Goal: Transaction & Acquisition: Subscribe to service/newsletter

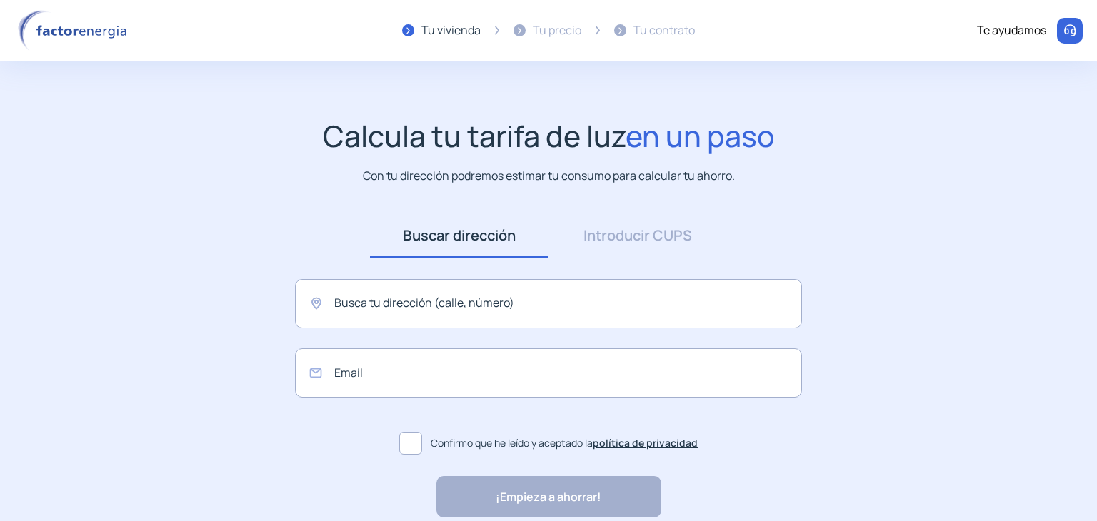
scroll to position [3, 0]
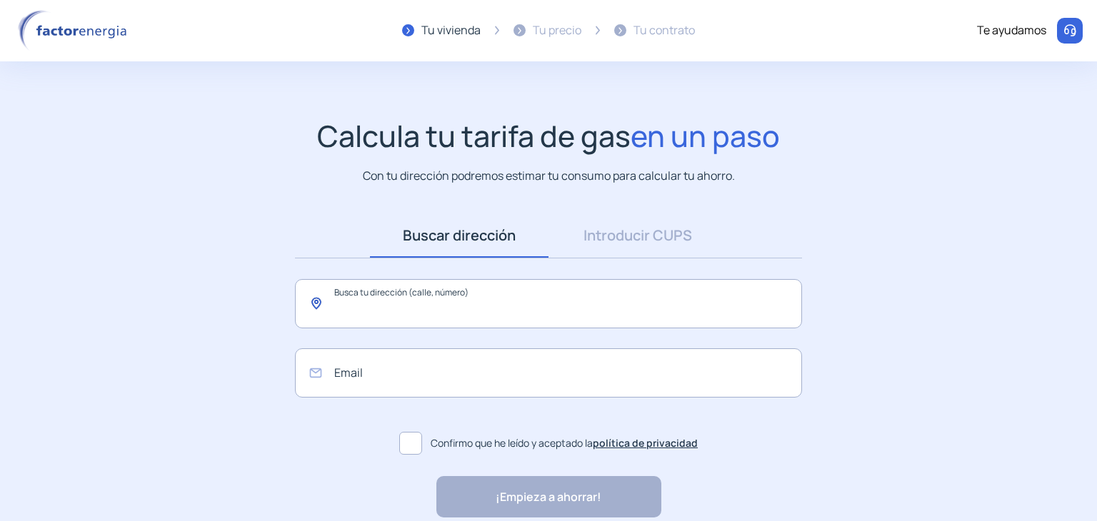
click at [398, 317] on input "text" at bounding box center [548, 303] width 507 height 49
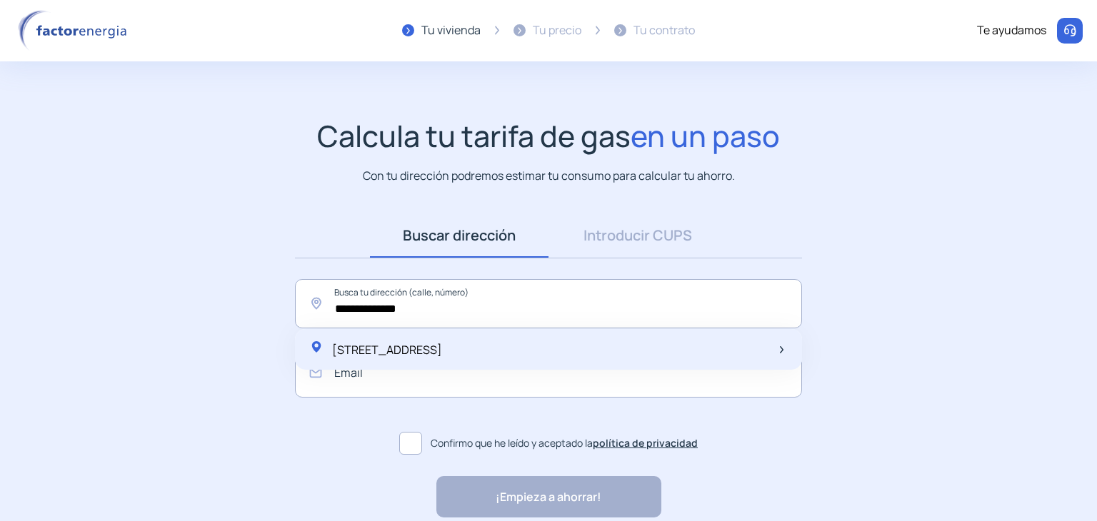
click at [361, 345] on span "Calle Arte Barroco, 6, Getafe, España" at bounding box center [387, 350] width 110 height 16
type input "**********"
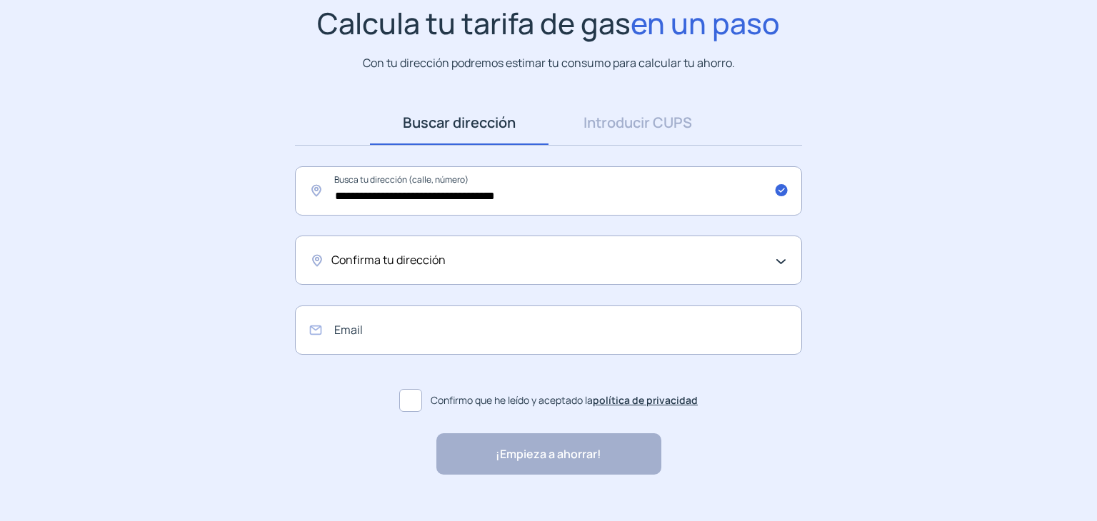
scroll to position [119, 0]
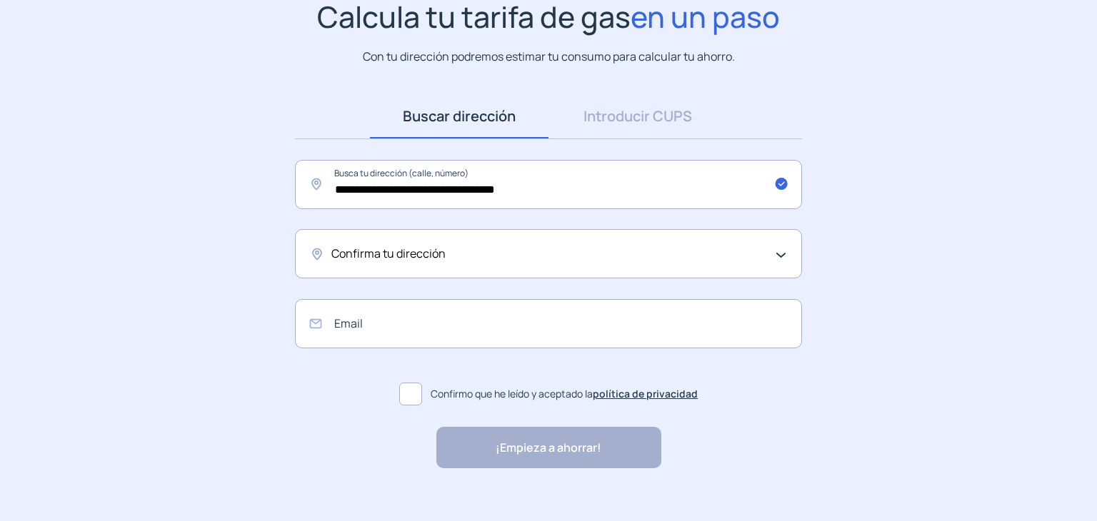
click at [543, 246] on div "Confirma tu dirección" at bounding box center [544, 254] width 427 height 19
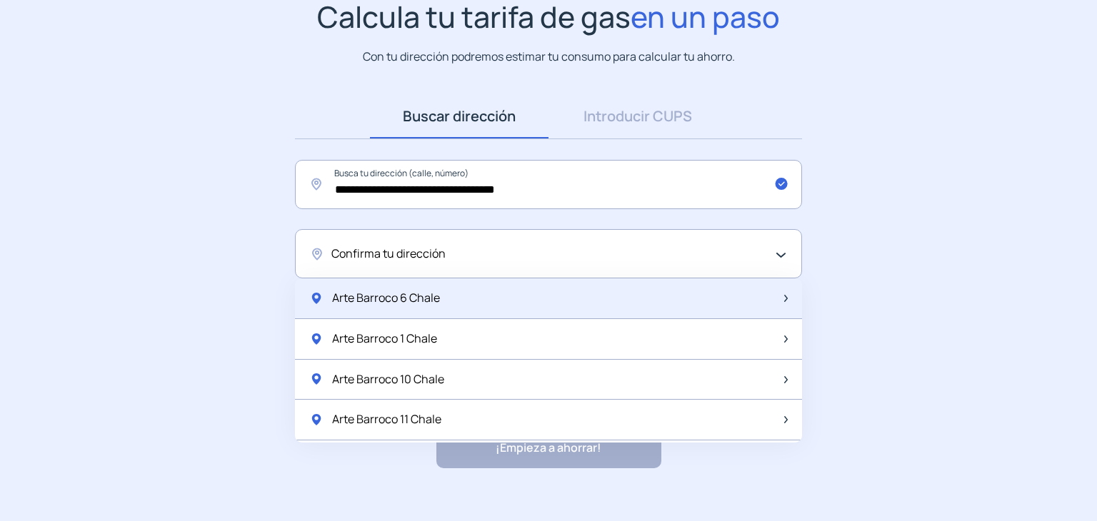
click at [446, 297] on div "Arte Barroco 6 Chale" at bounding box center [548, 298] width 507 height 41
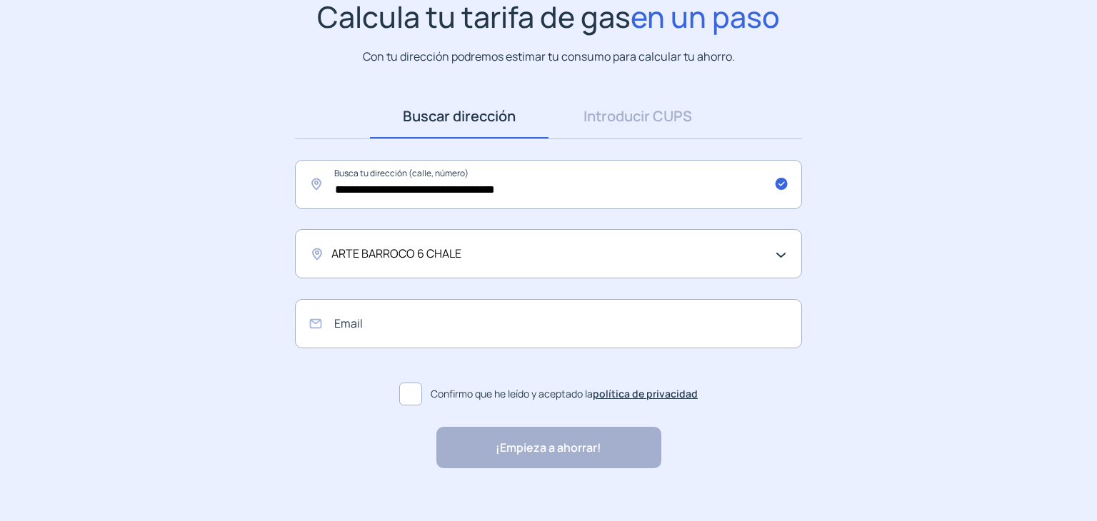
click at [411, 398] on span at bounding box center [410, 394] width 23 height 23
click at [396, 331] on input "email" at bounding box center [548, 323] width 507 height 49
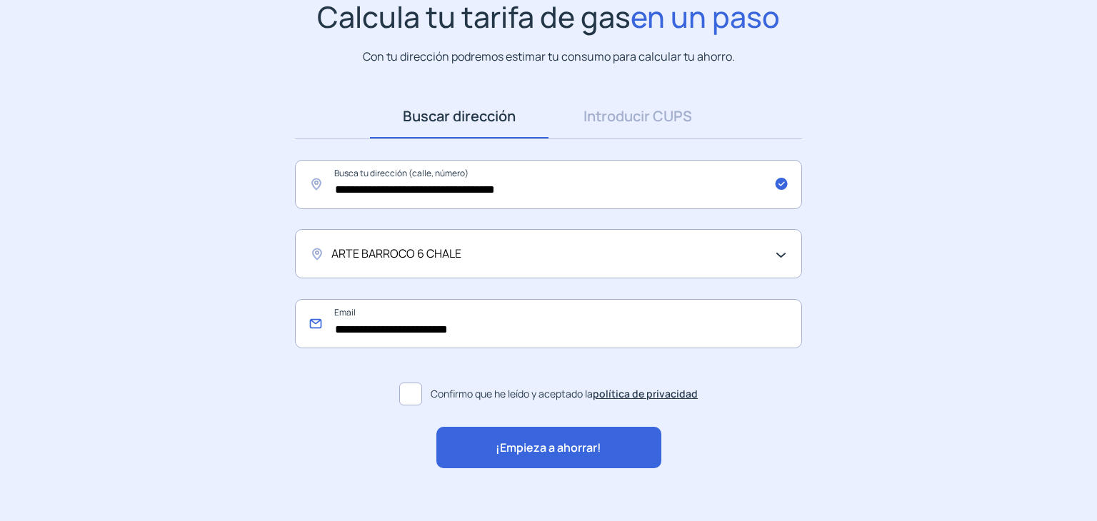
type input "**********"
click at [535, 452] on span "¡Empieza a ahorrar!" at bounding box center [548, 448] width 106 height 19
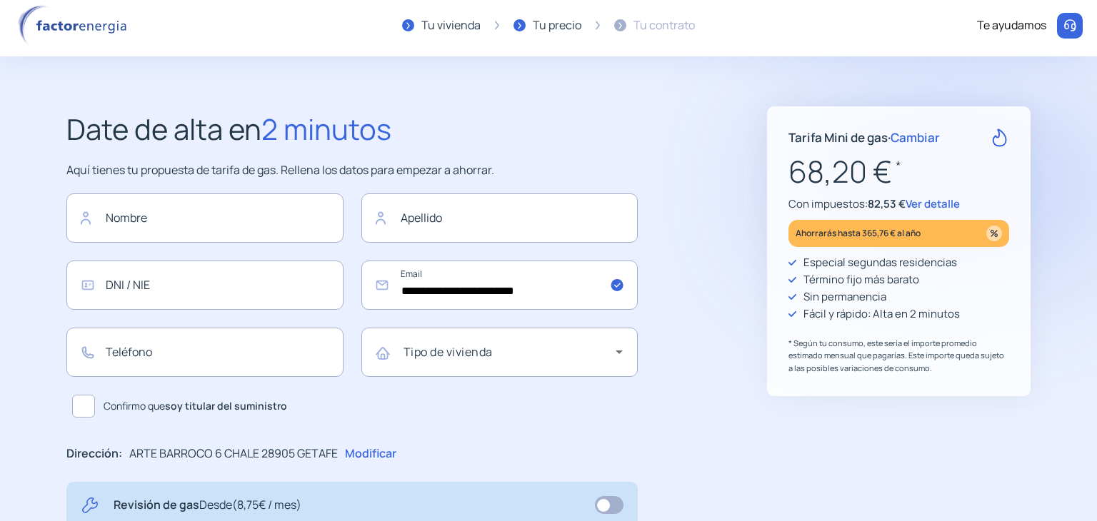
scroll to position [4, 0]
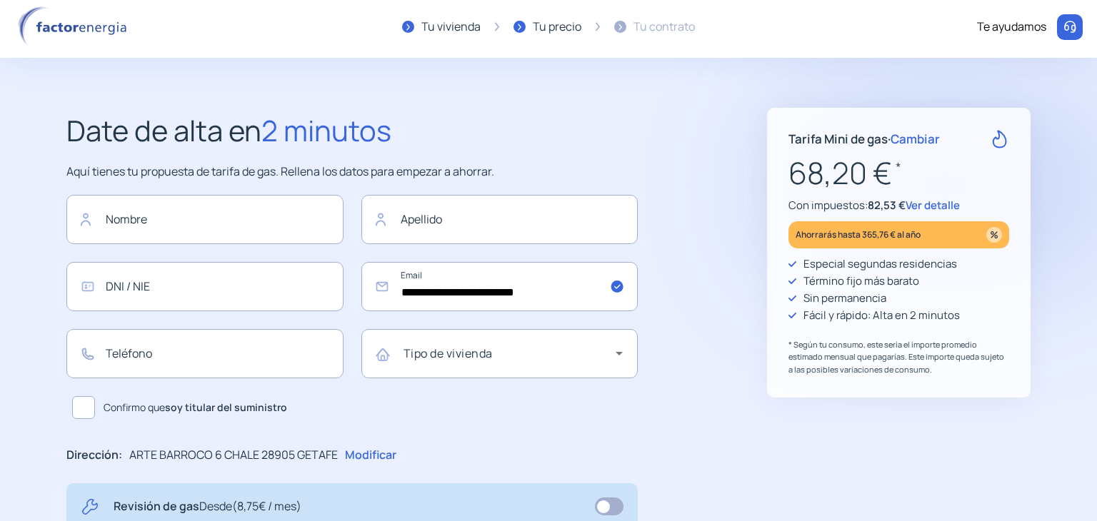
click at [942, 202] on span "Ver detalle" at bounding box center [932, 205] width 54 height 15
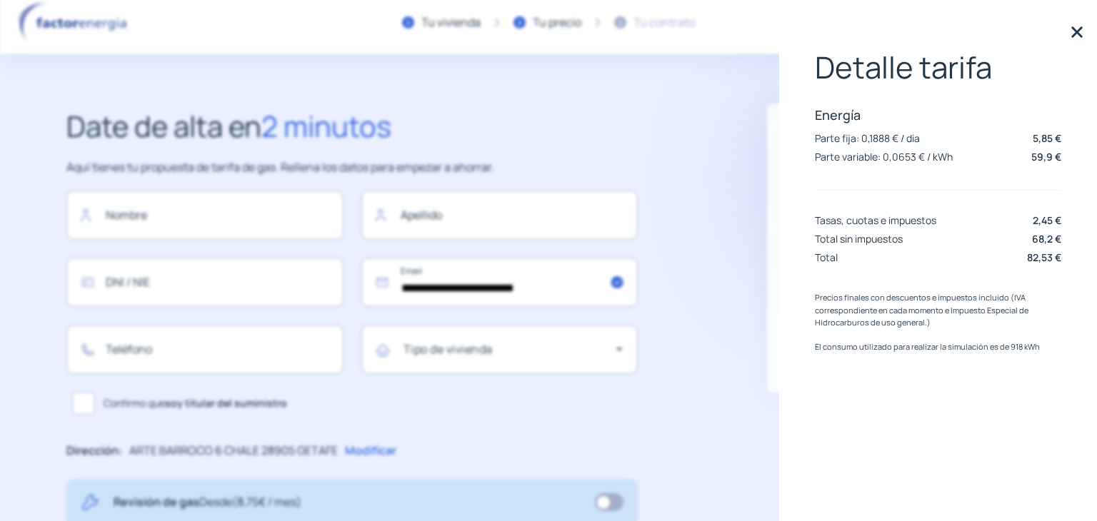
scroll to position [7, 0]
click at [1079, 29] on img at bounding box center [1076, 31] width 21 height 21
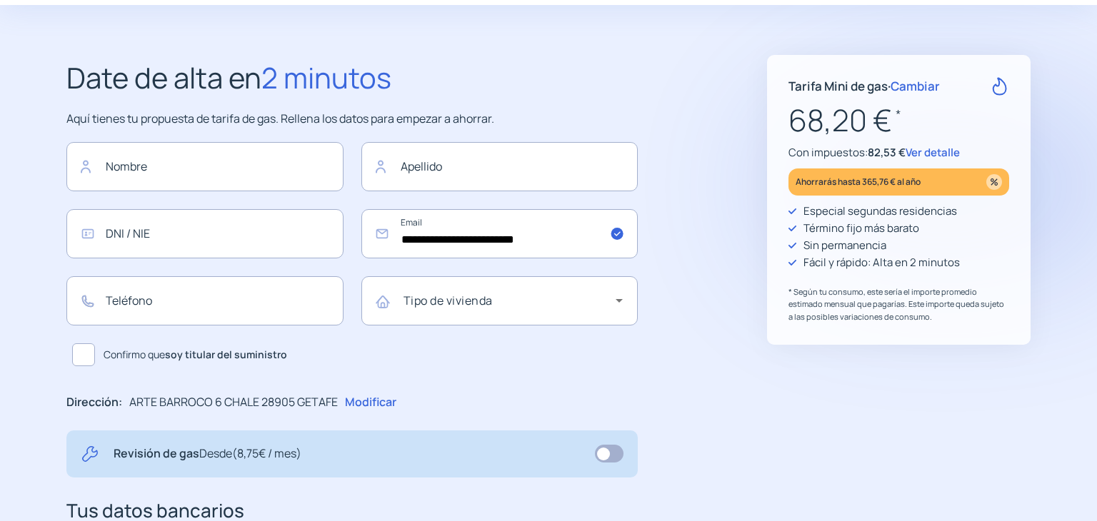
scroll to position [0, 0]
